Goal: Transaction & Acquisition: Purchase product/service

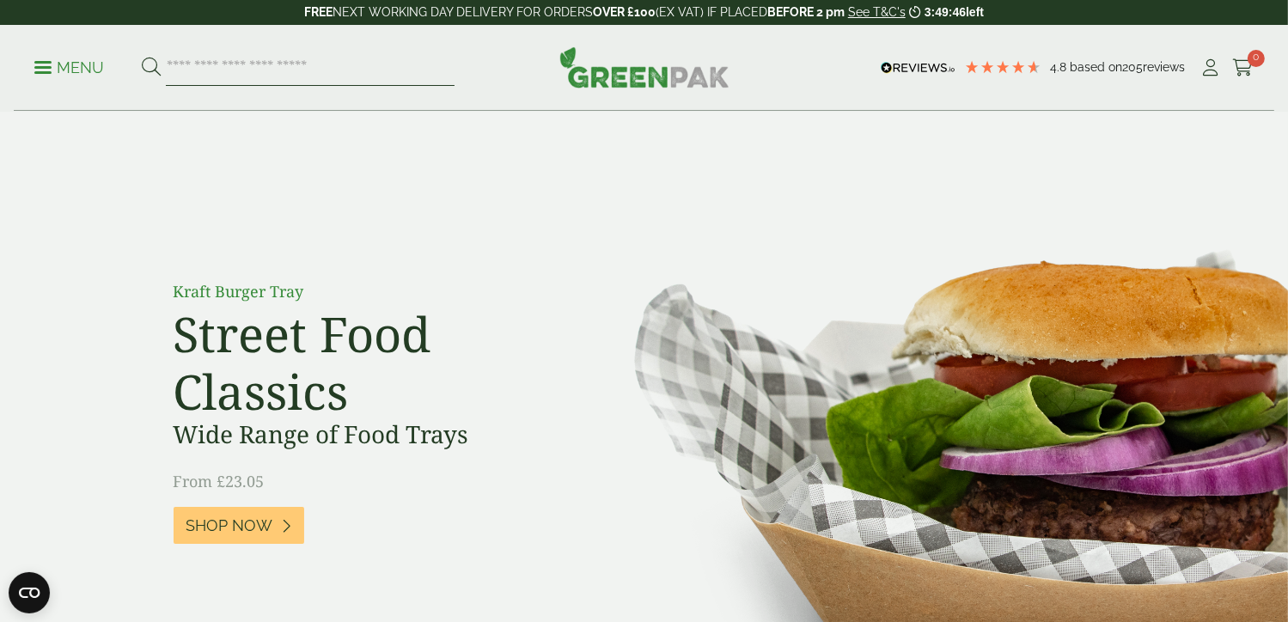
click at [315, 73] on input "search" at bounding box center [310, 68] width 289 height 36
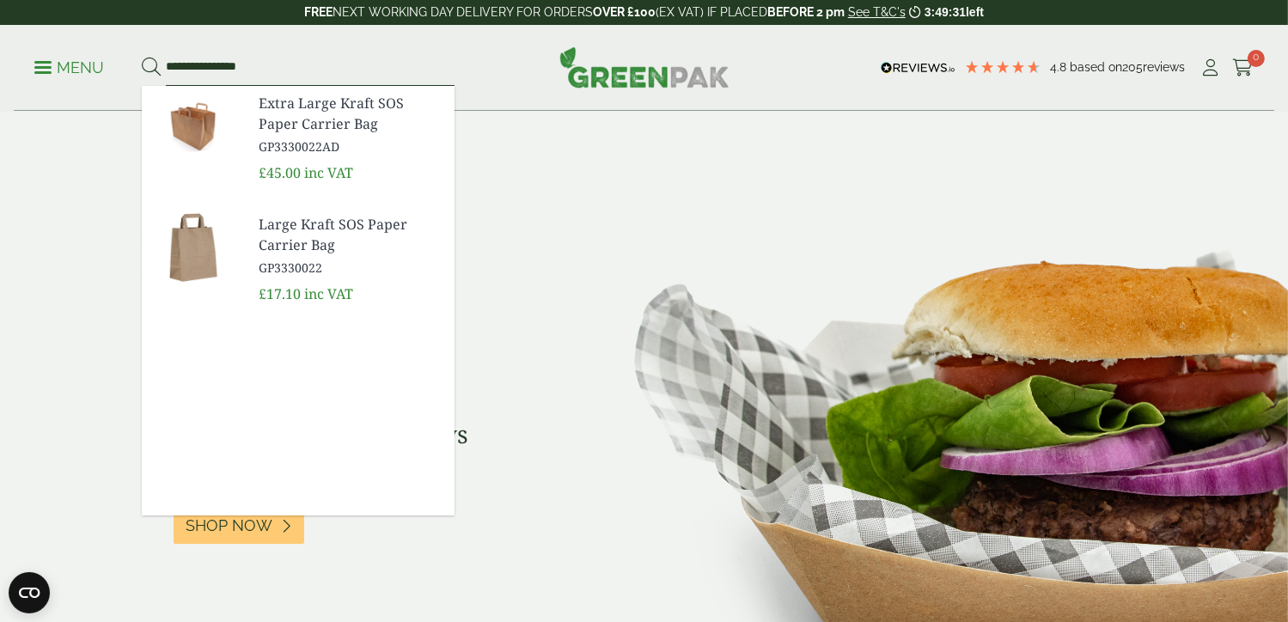
type input "**********"
click at [277, 239] on span "Large Kraft SOS Paper Carrier Bag" at bounding box center [350, 234] width 182 height 41
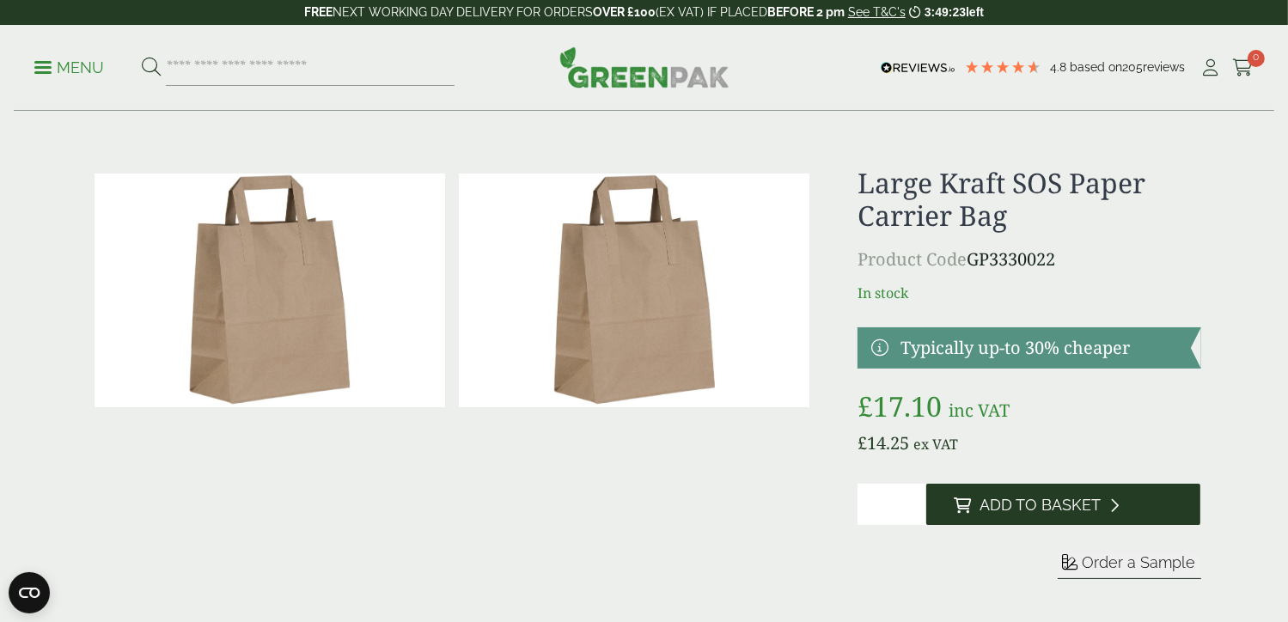
click at [1047, 503] on span "Add to Basket" at bounding box center [1039, 505] width 121 height 19
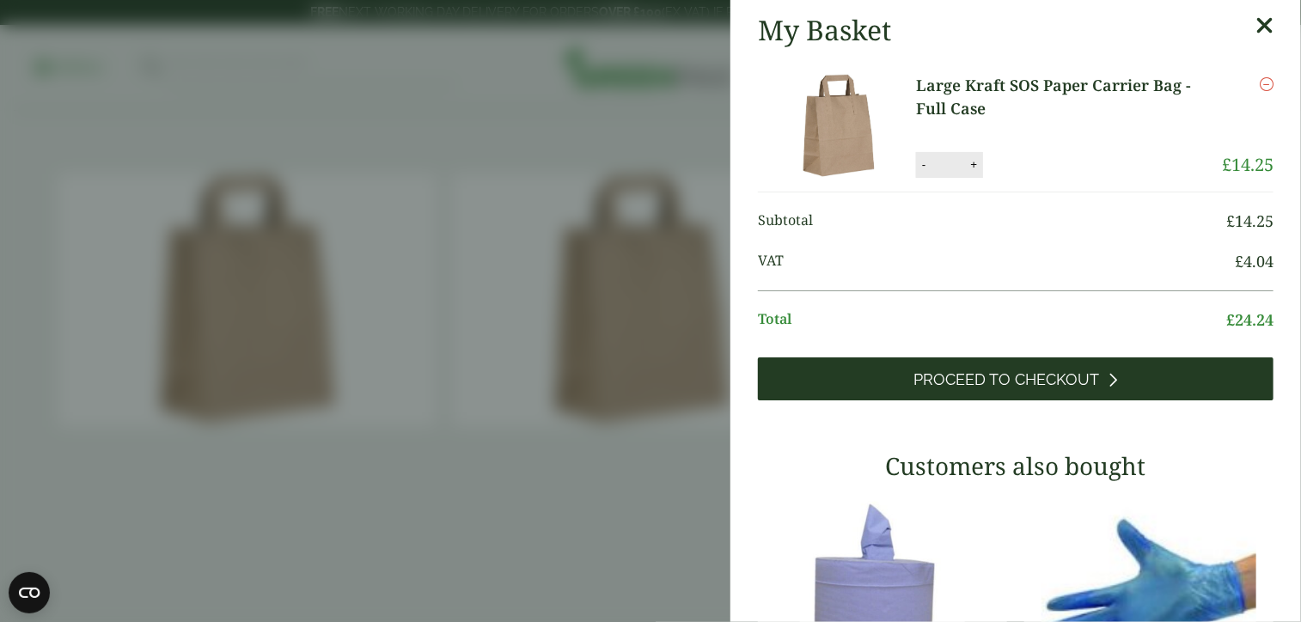
click at [962, 389] on link "Proceed to Checkout" at bounding box center [1015, 378] width 515 height 43
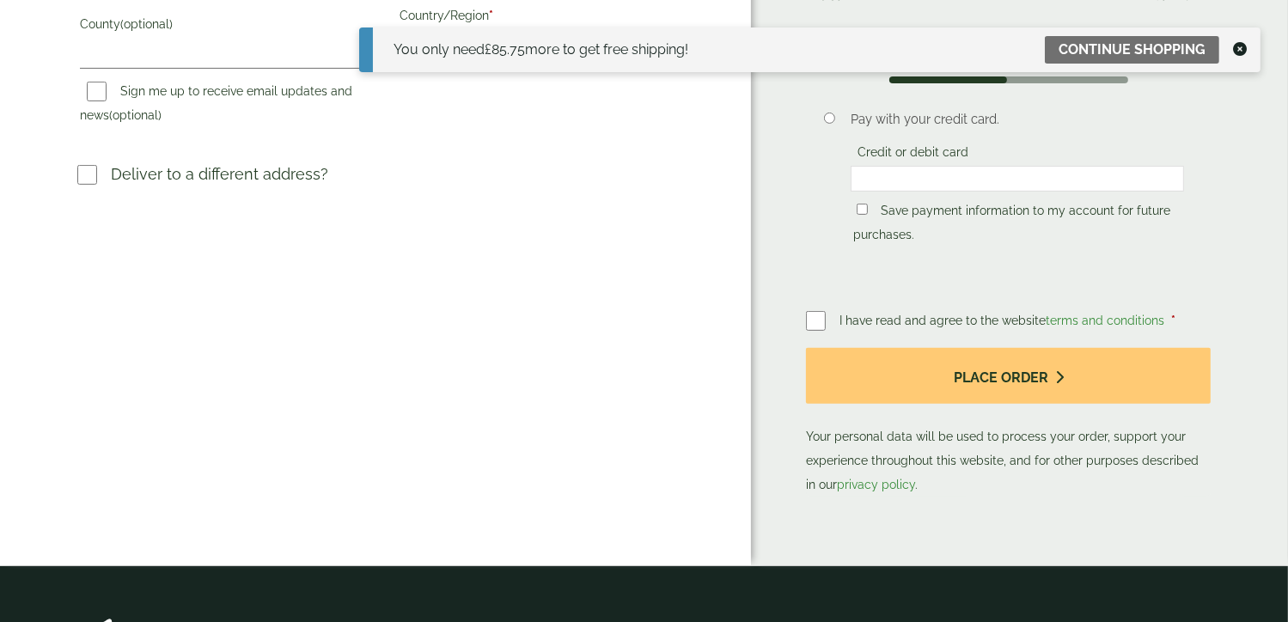
click at [907, 308] on div "I have read and agree to the website terms and conditions * Place order Your pe…" at bounding box center [1008, 402] width 405 height 188
click at [874, 314] on span "I have read and agree to the website terms and conditions" at bounding box center [1003, 321] width 328 height 14
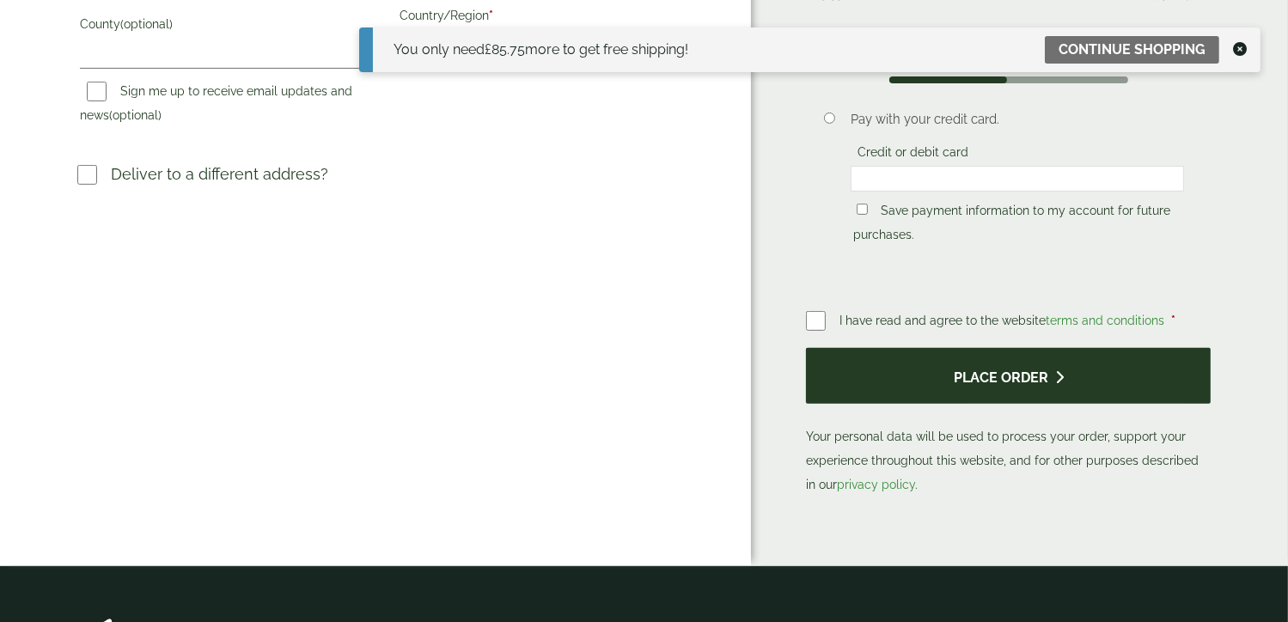
click at [862, 348] on button "Place order" at bounding box center [1008, 376] width 405 height 56
click at [932, 348] on button "Place order" at bounding box center [1008, 376] width 405 height 56
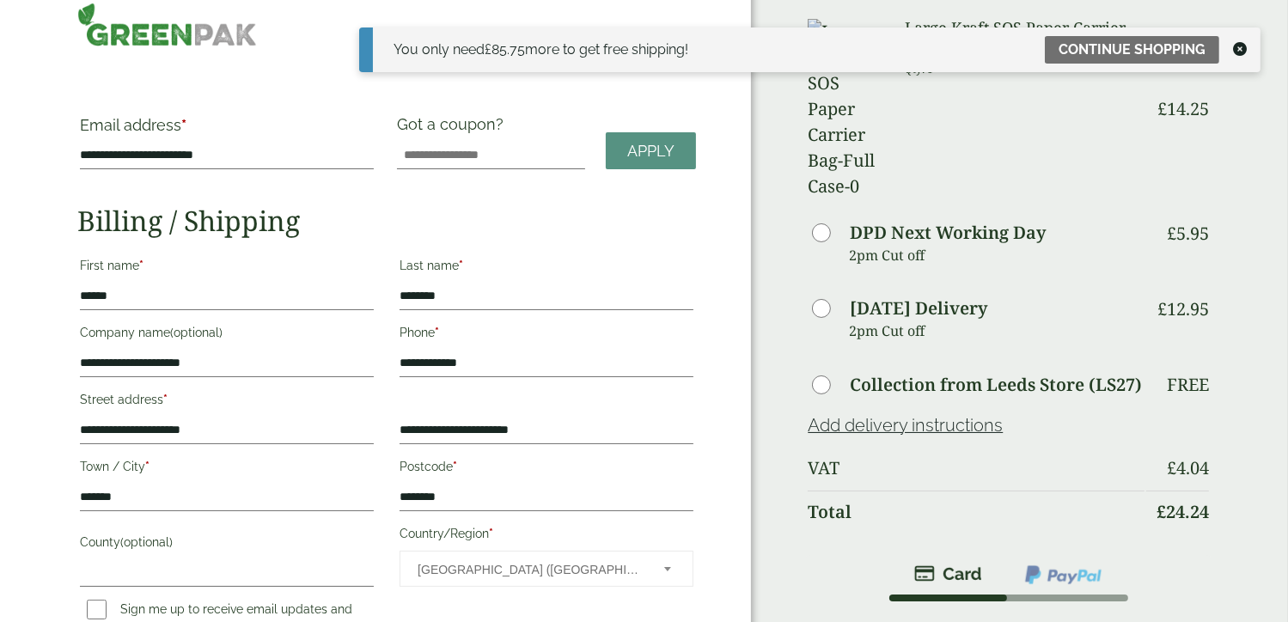
scroll to position [0, 0]
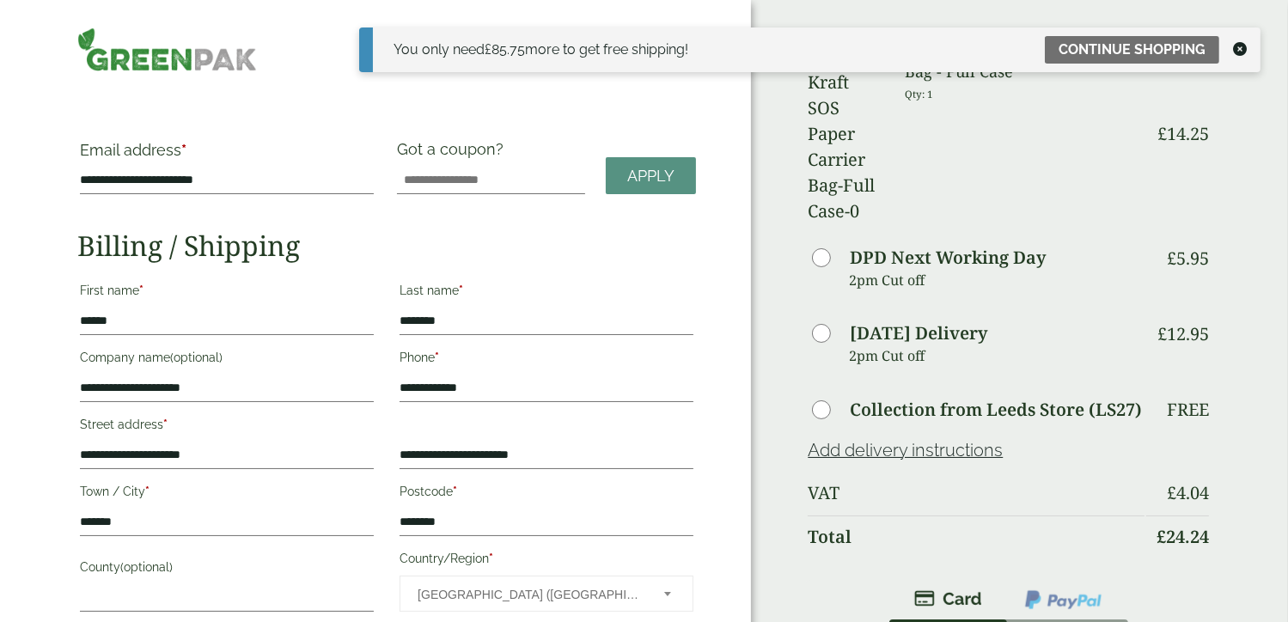
click at [1240, 47] on icon at bounding box center [1240, 49] width 14 height 14
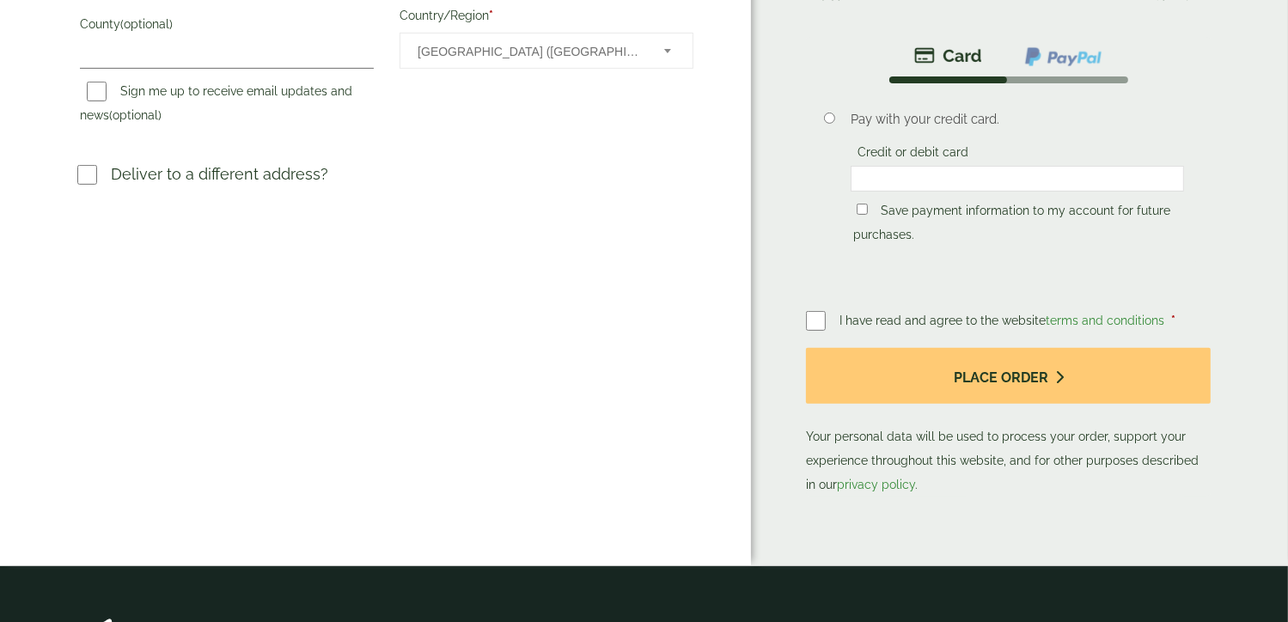
scroll to position [727, 0]
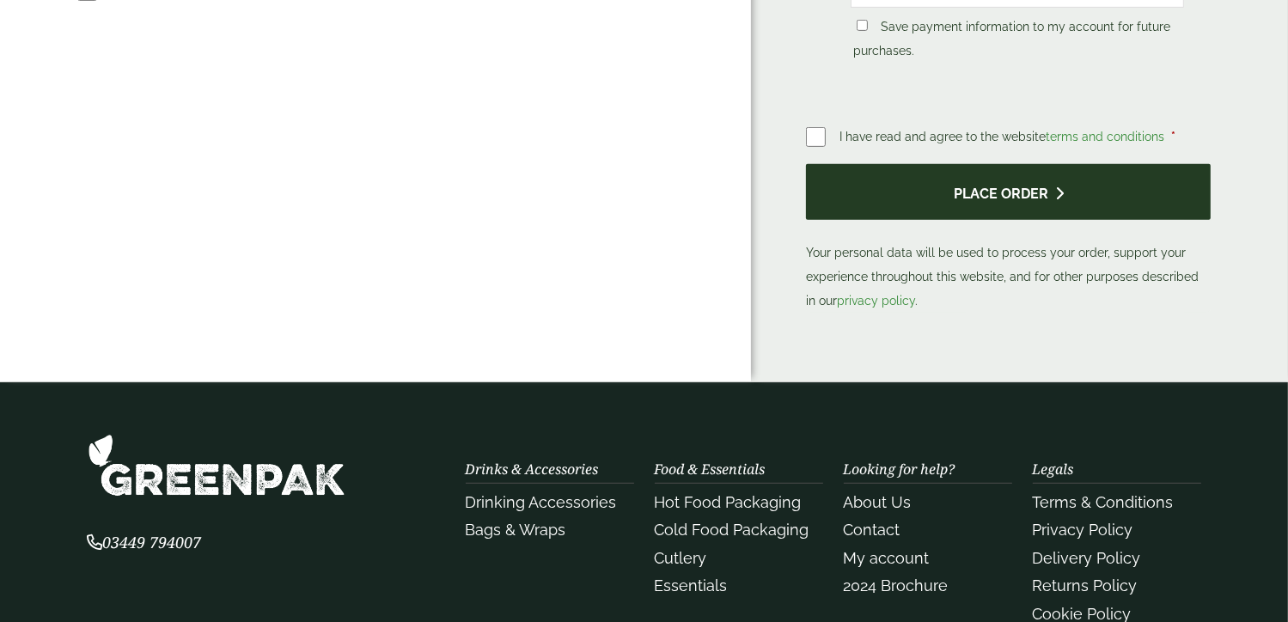
click at [1117, 164] on button "Place order" at bounding box center [1008, 192] width 405 height 56
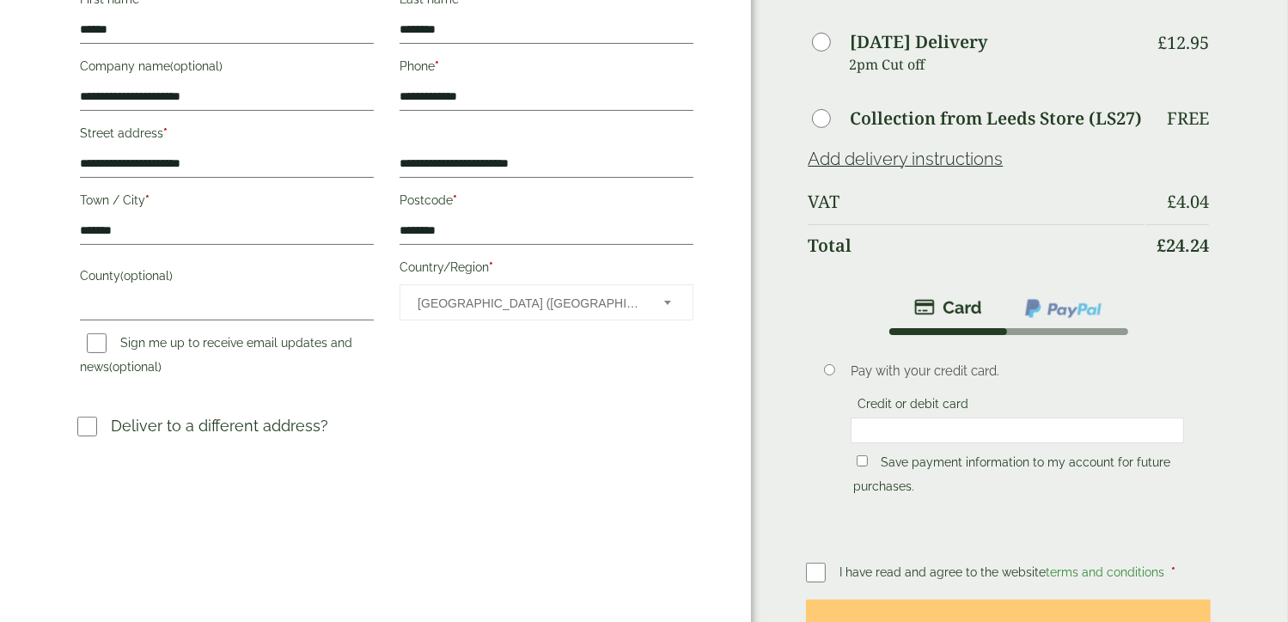
scroll to position [0, 0]
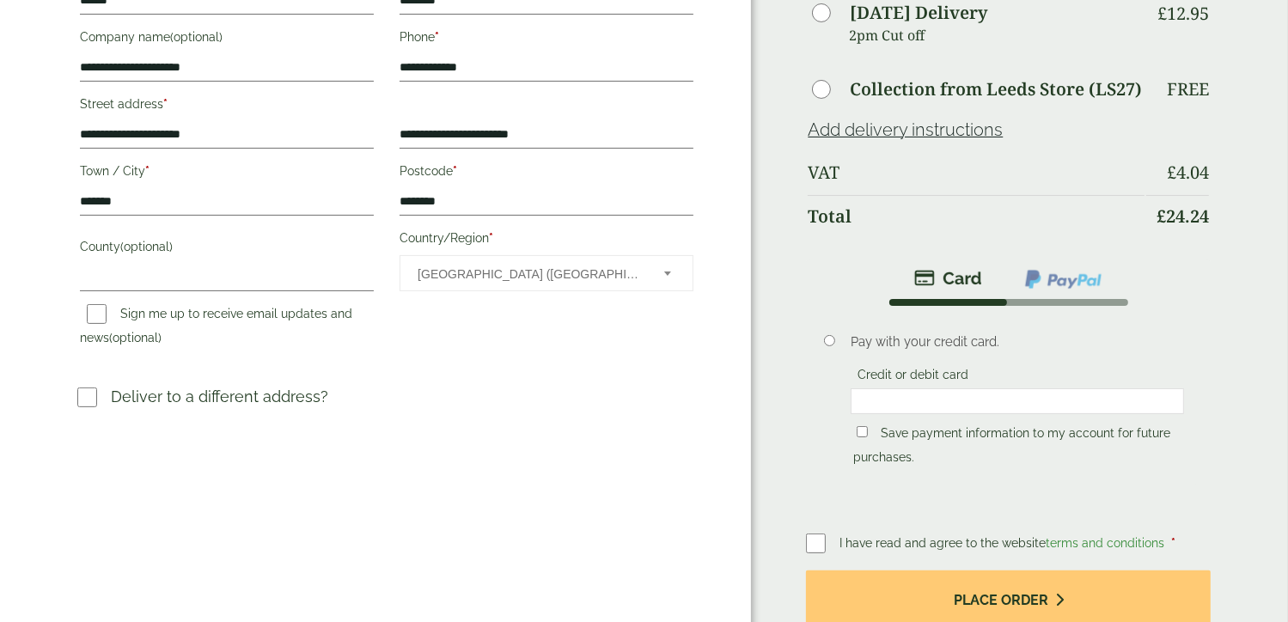
scroll to position [361, 0]
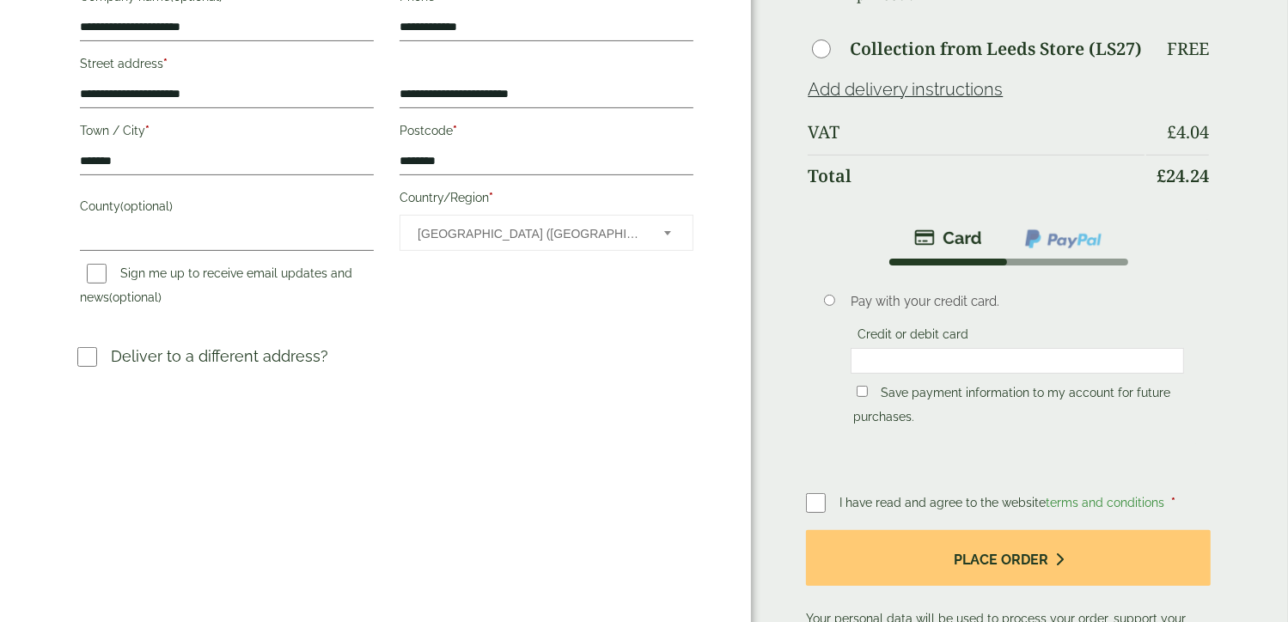
click at [987, 322] on div "Pay with your credit card. Credit or debit card Save payment information to my …" at bounding box center [1017, 361] width 359 height 165
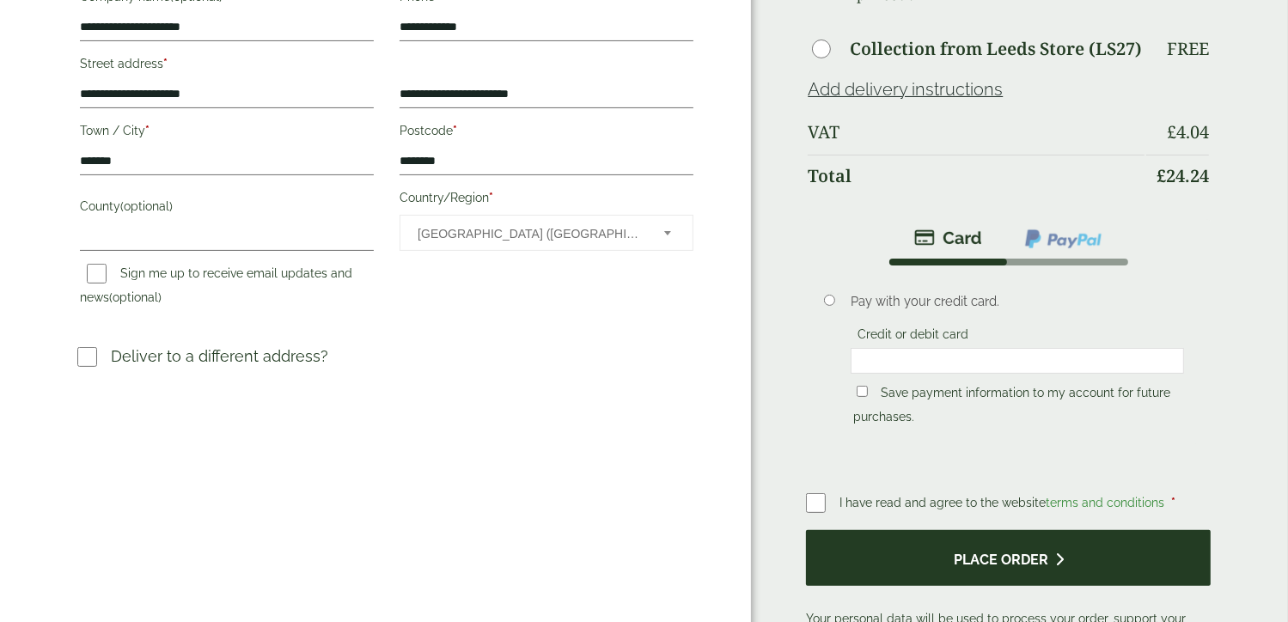
click at [979, 530] on button "Place order" at bounding box center [1008, 558] width 405 height 56
